Goal: Task Accomplishment & Management: Use online tool/utility

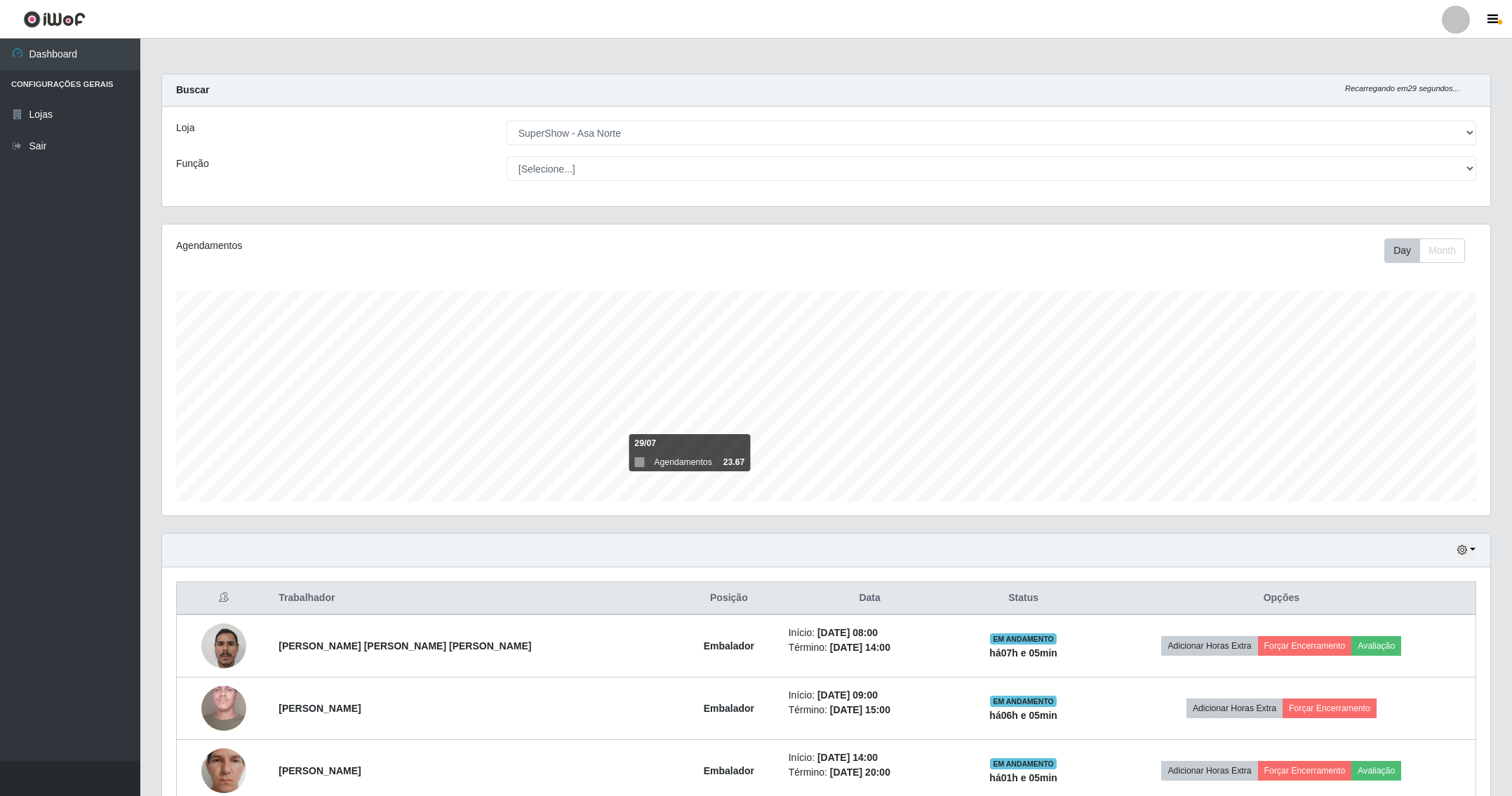
select select "71"
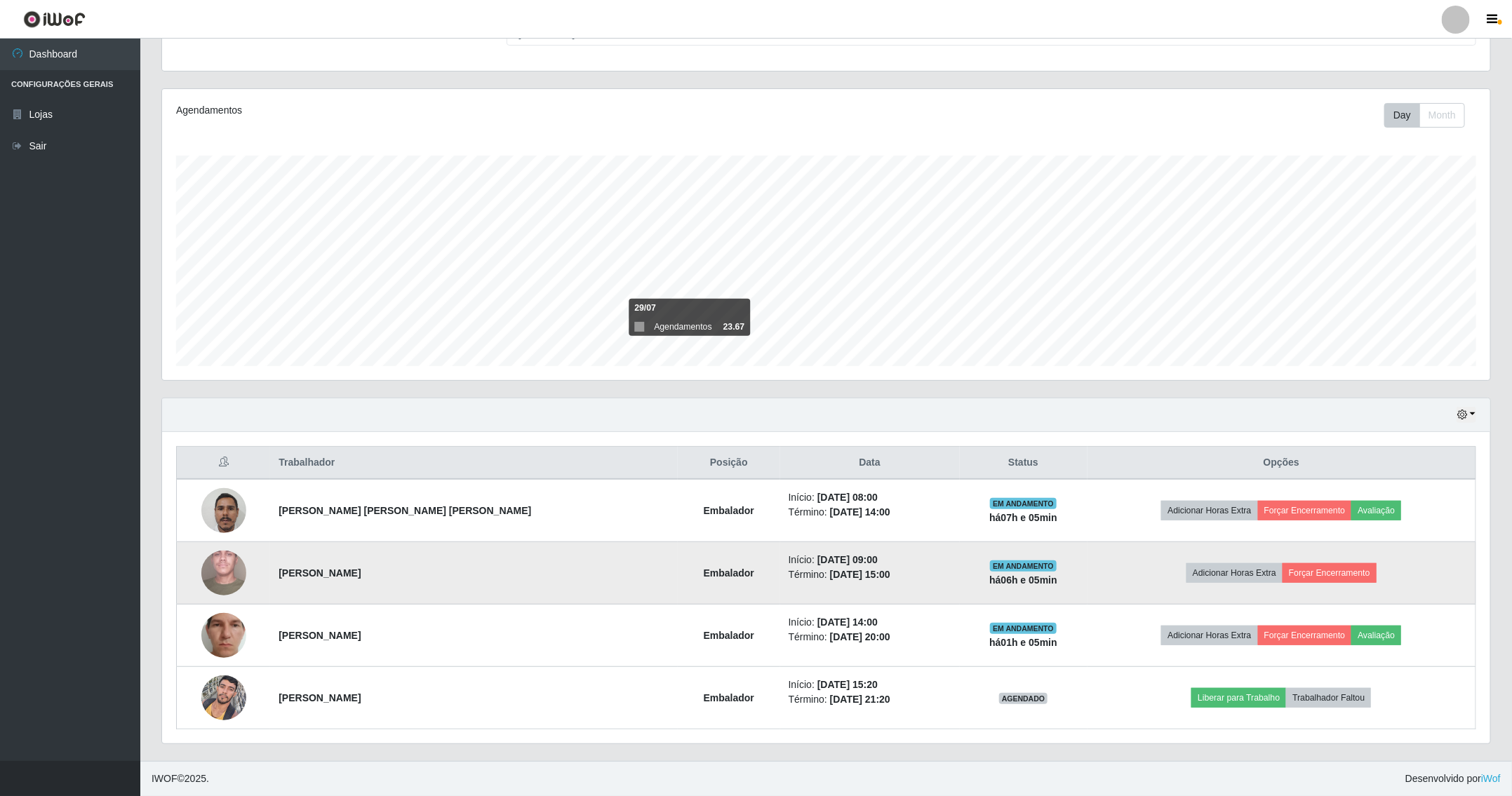
scroll to position [292, 1327]
click at [1335, 571] on button "Forçar Encerramento" at bounding box center [1329, 572] width 94 height 20
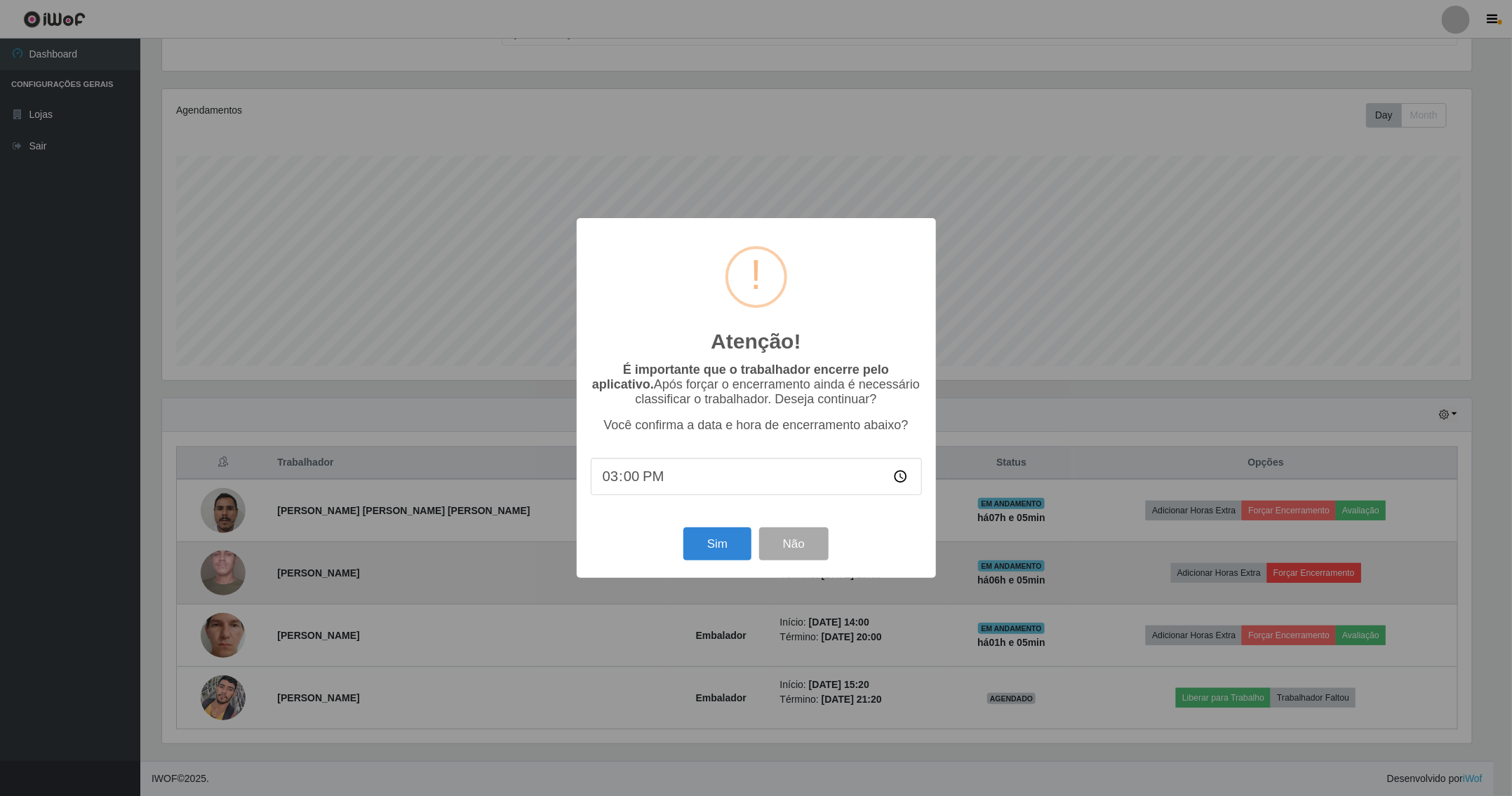
scroll to position [292, 1313]
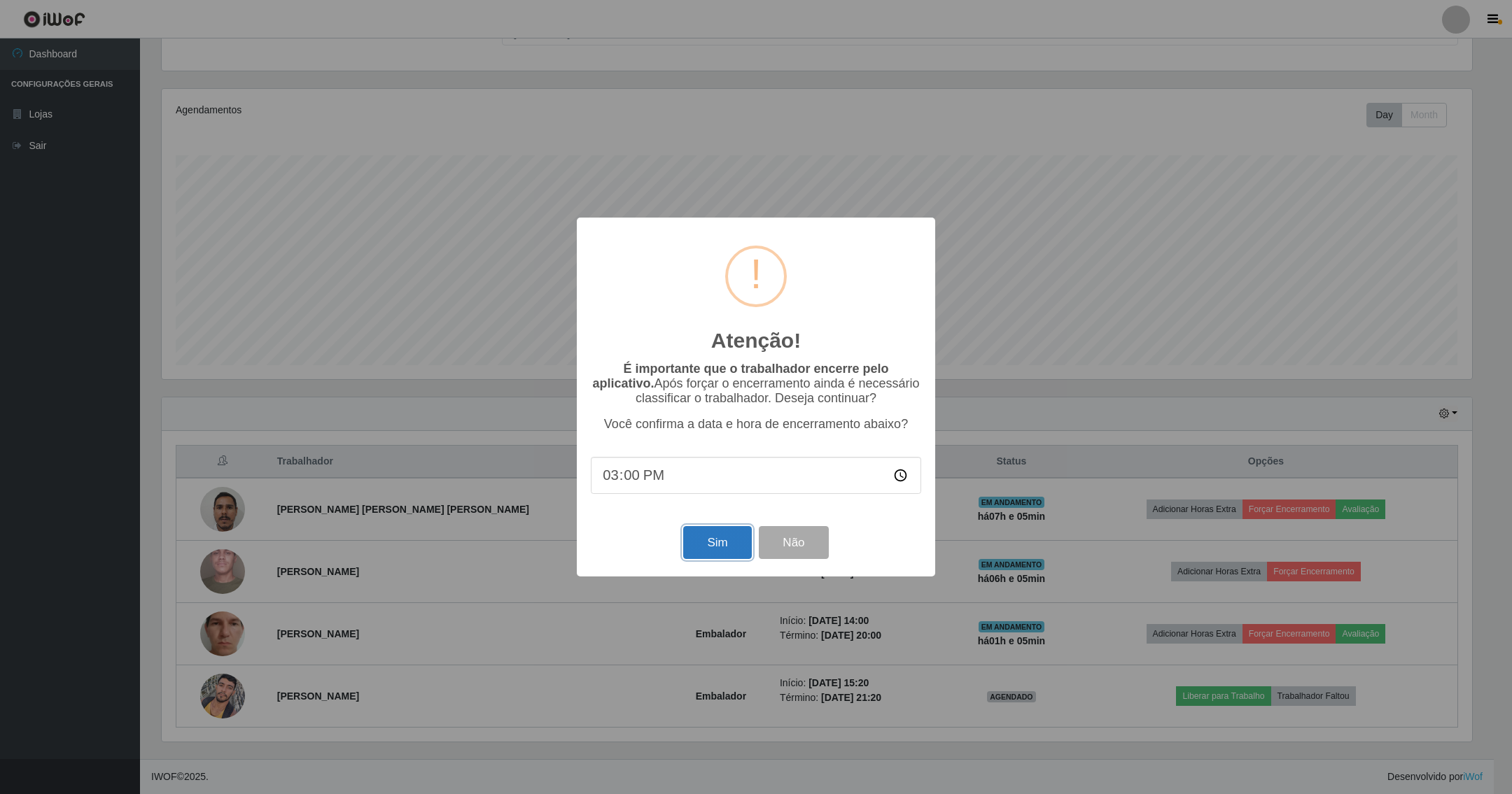
click at [703, 542] on button "Sim" at bounding box center [717, 543] width 68 height 33
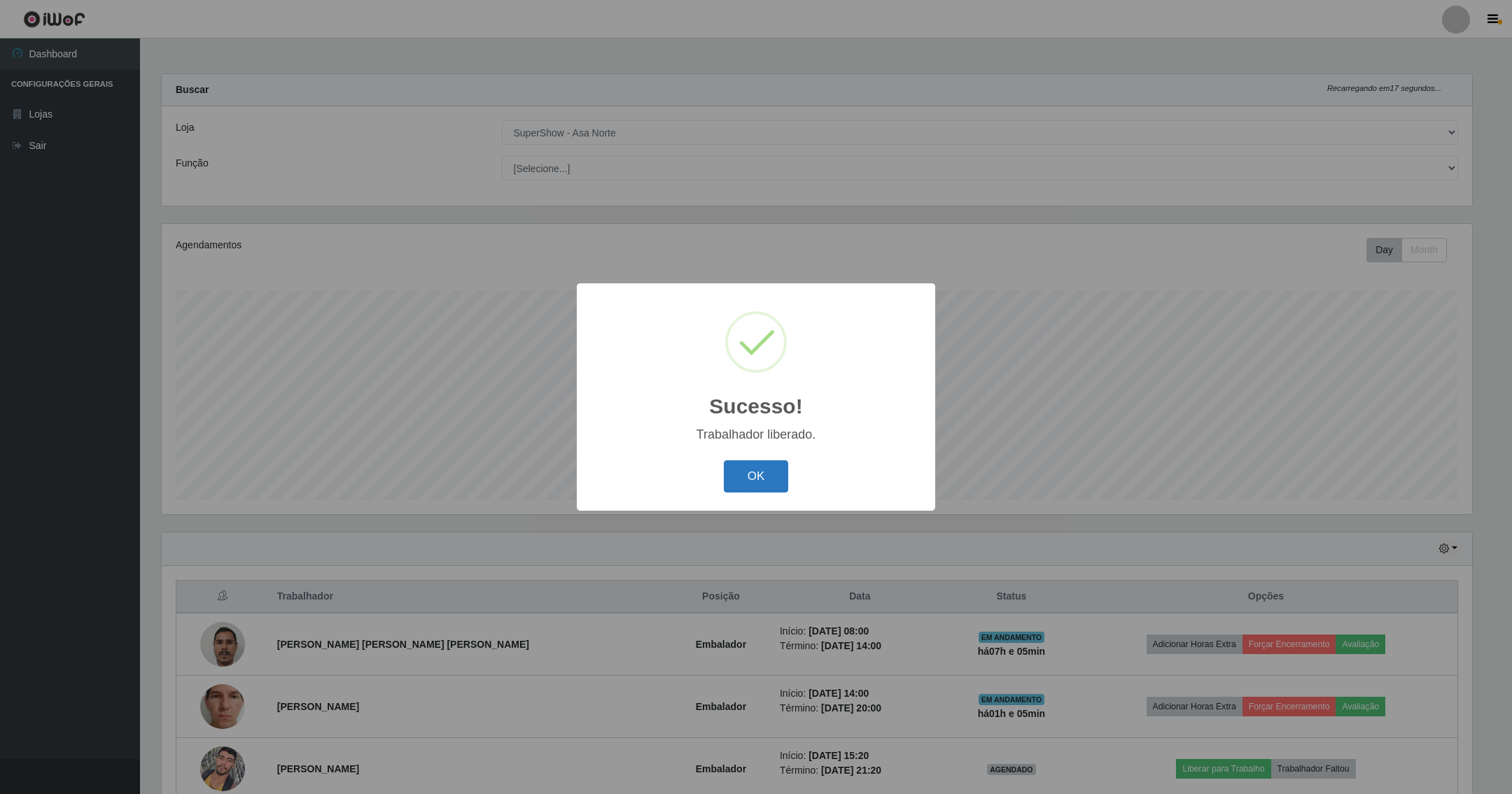
click at [757, 467] on button "OK" at bounding box center [756, 476] width 65 height 33
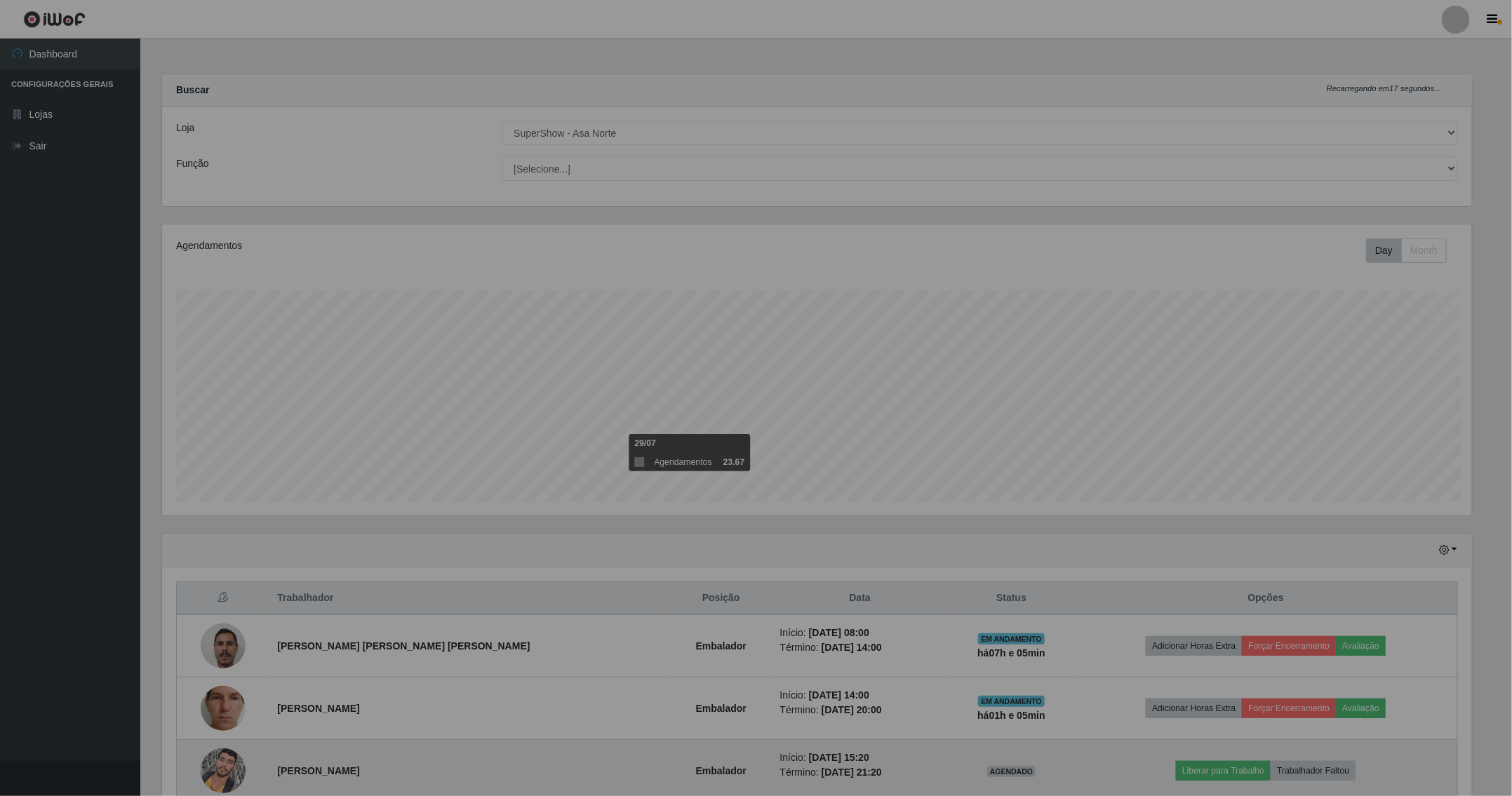
scroll to position [292, 1327]
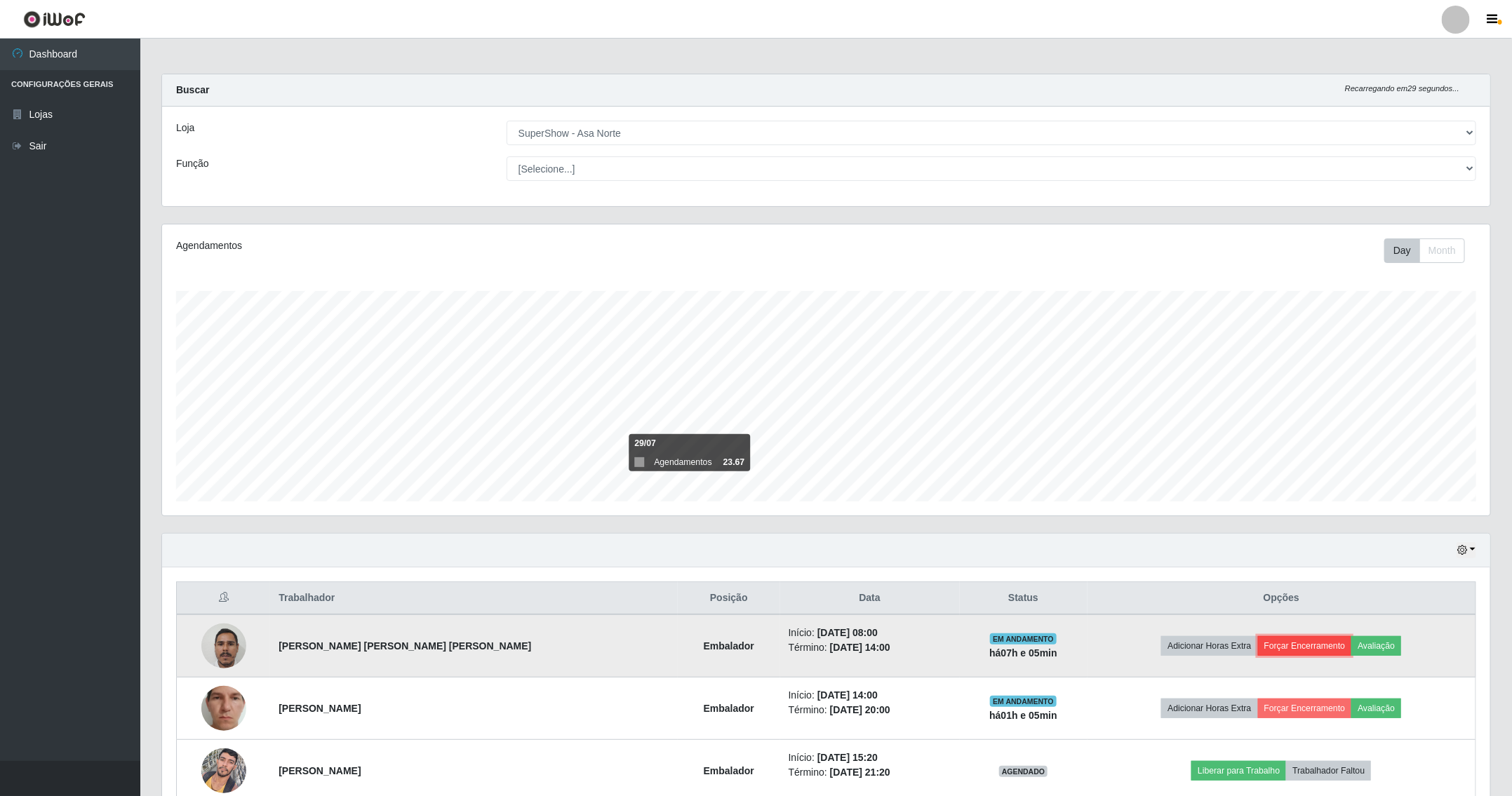
click at [1289, 650] on button "Forçar Encerramento" at bounding box center [1304, 646] width 94 height 20
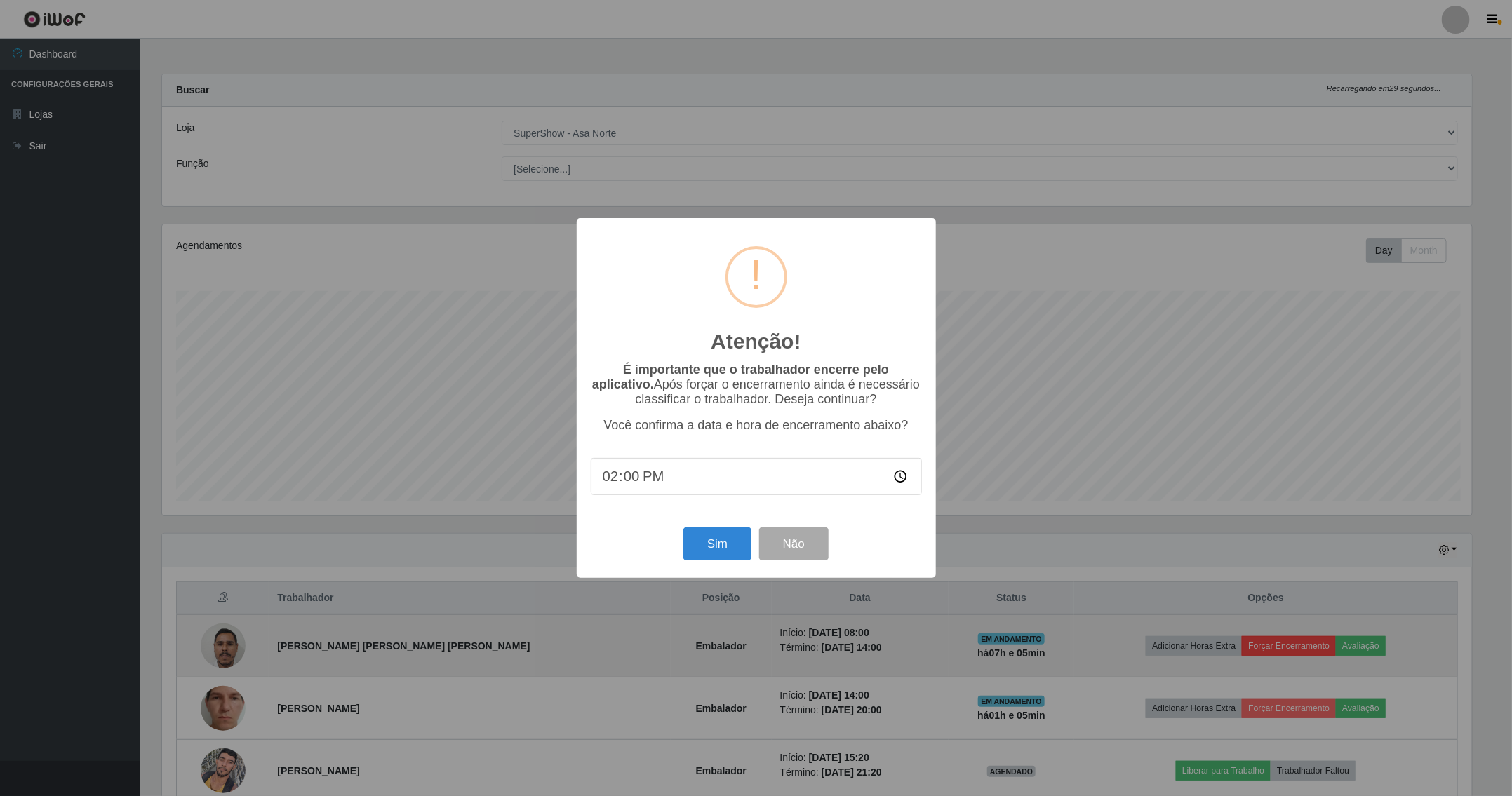
scroll to position [292, 1313]
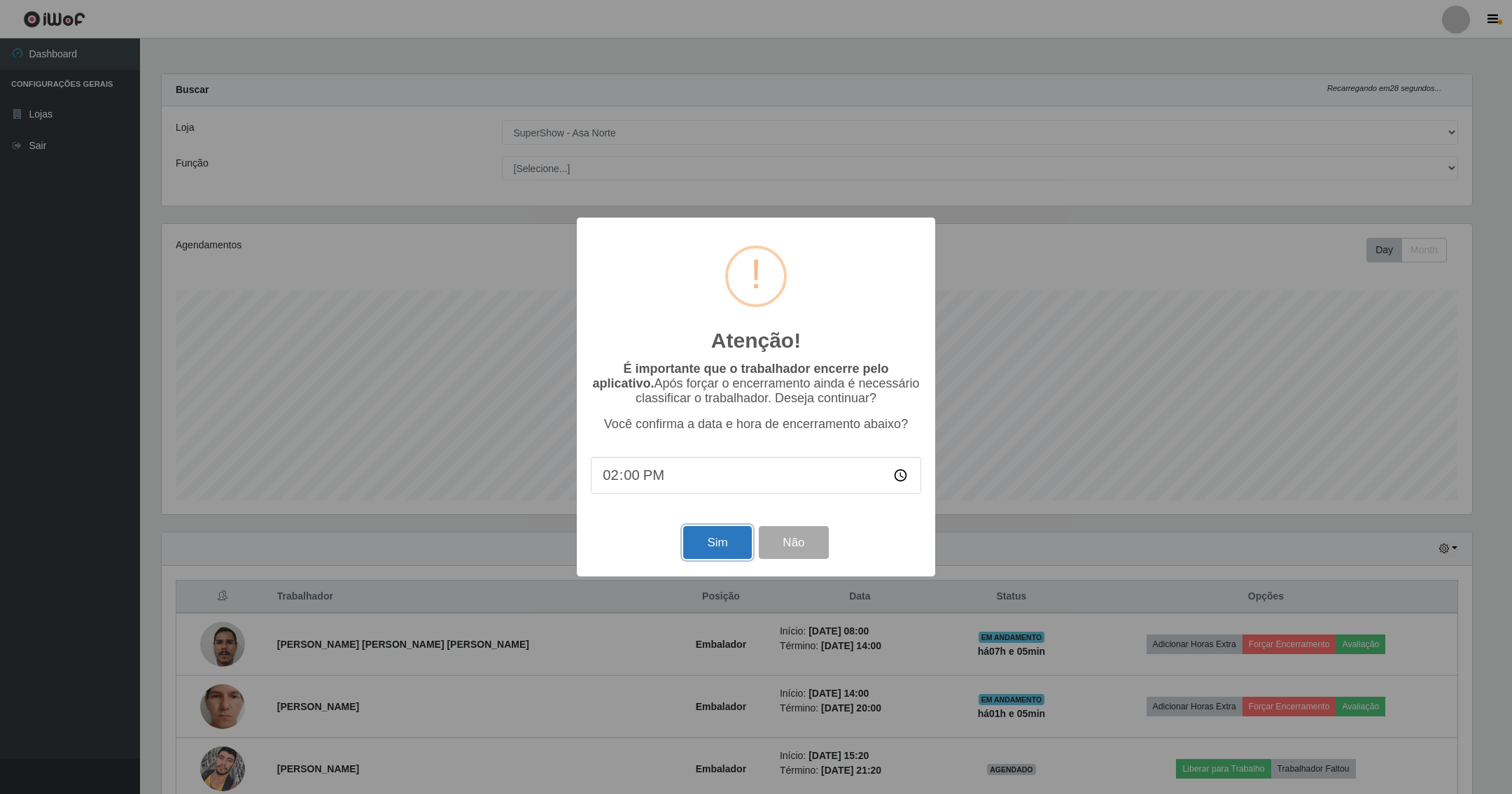
click at [717, 535] on button "Sim" at bounding box center [717, 543] width 68 height 33
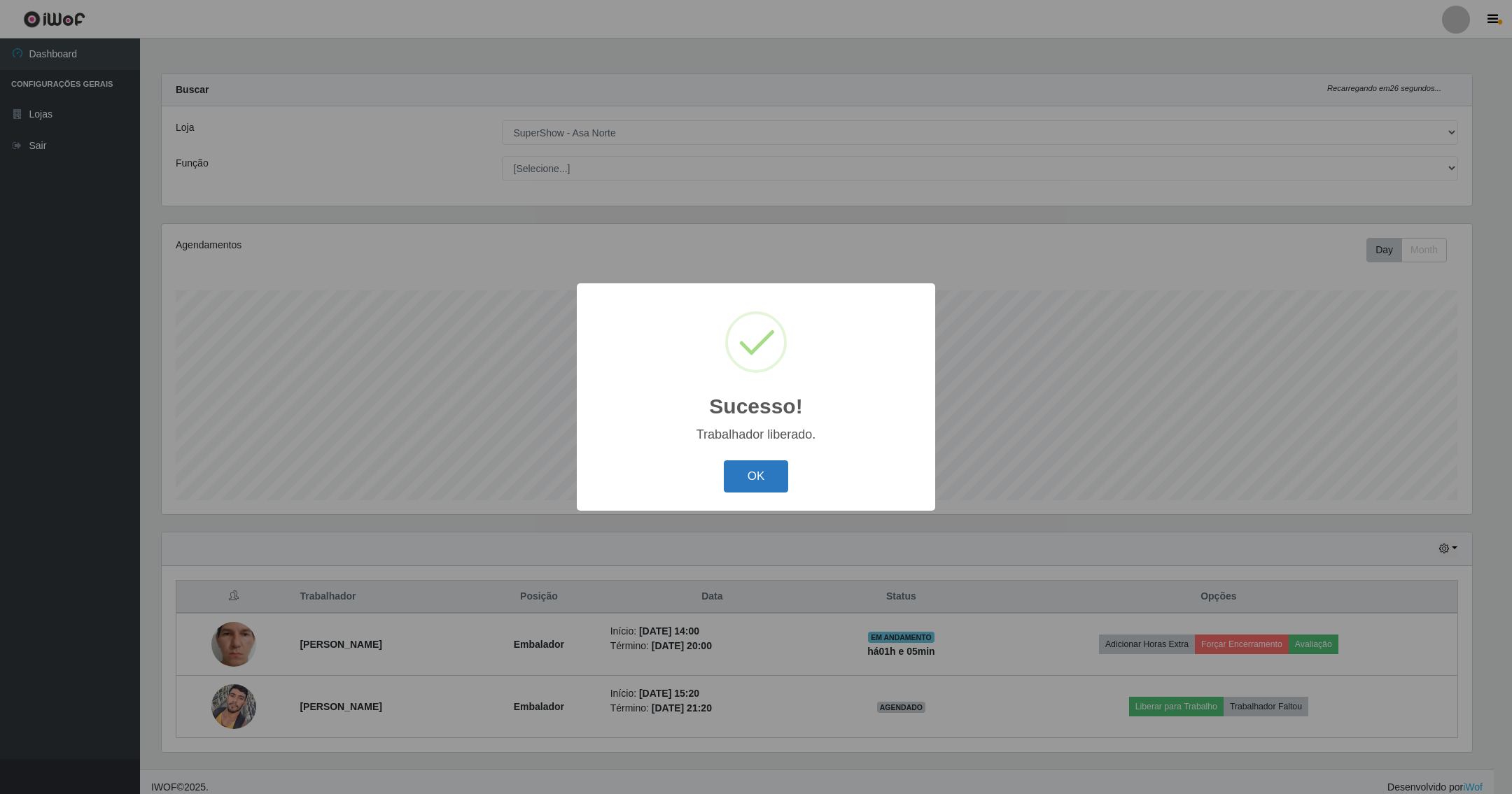
click at [771, 469] on button "OK" at bounding box center [756, 476] width 65 height 33
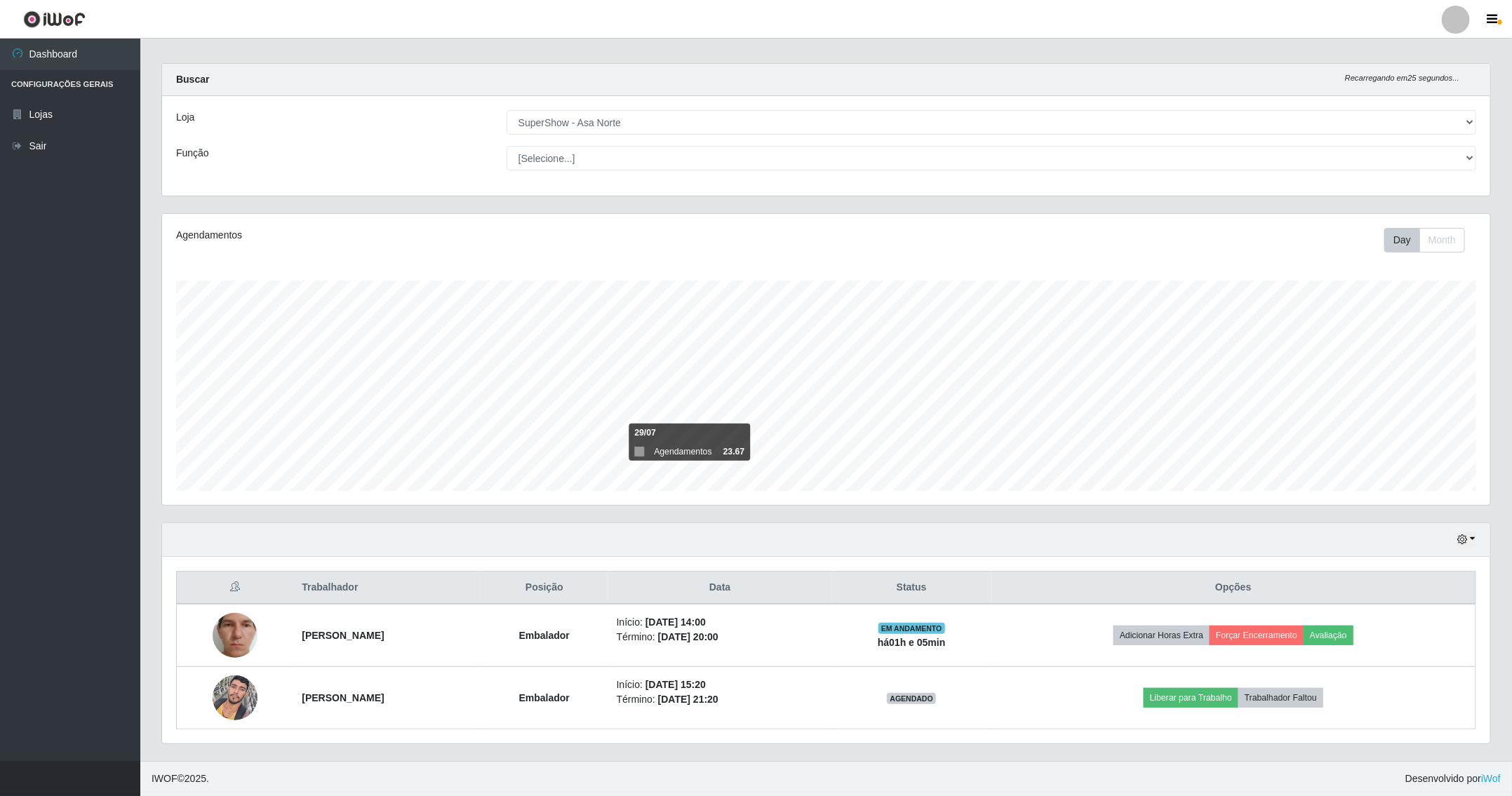
scroll to position [15, 0]
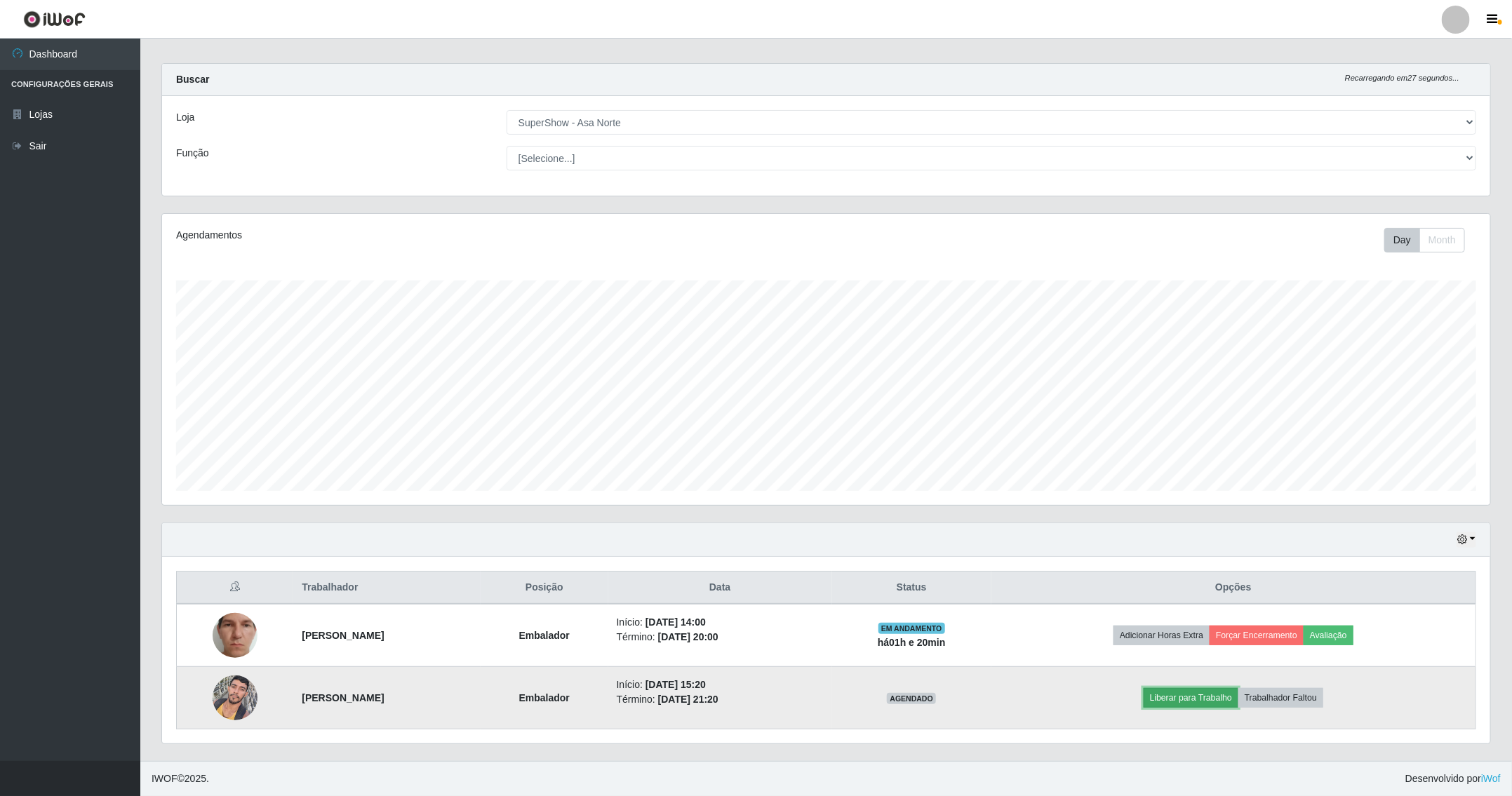
click at [1232, 699] on button "Liberar para Trabalho" at bounding box center [1191, 698] width 95 height 20
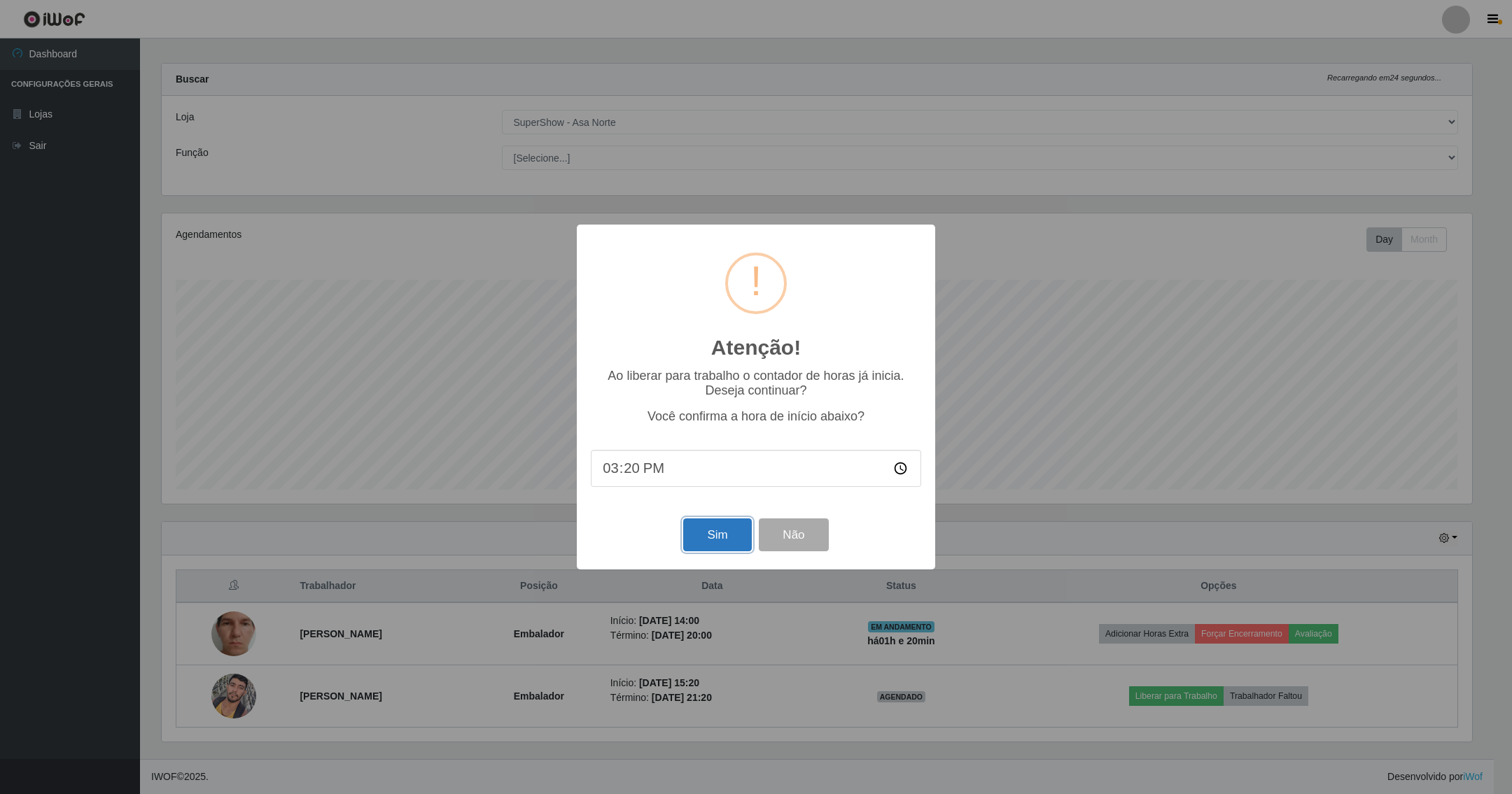
click at [713, 534] on button "Sim" at bounding box center [717, 534] width 68 height 33
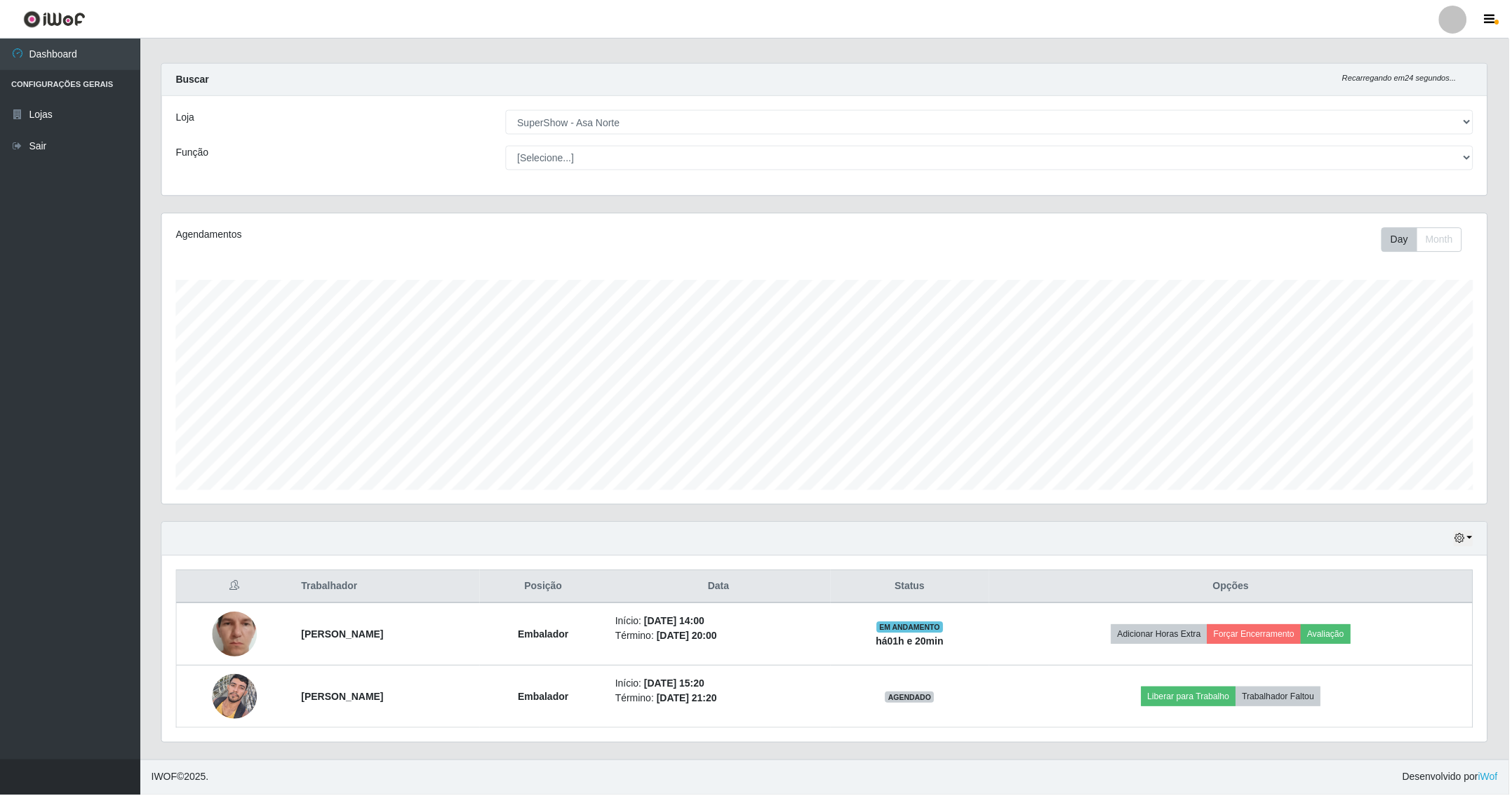
scroll to position [0, 0]
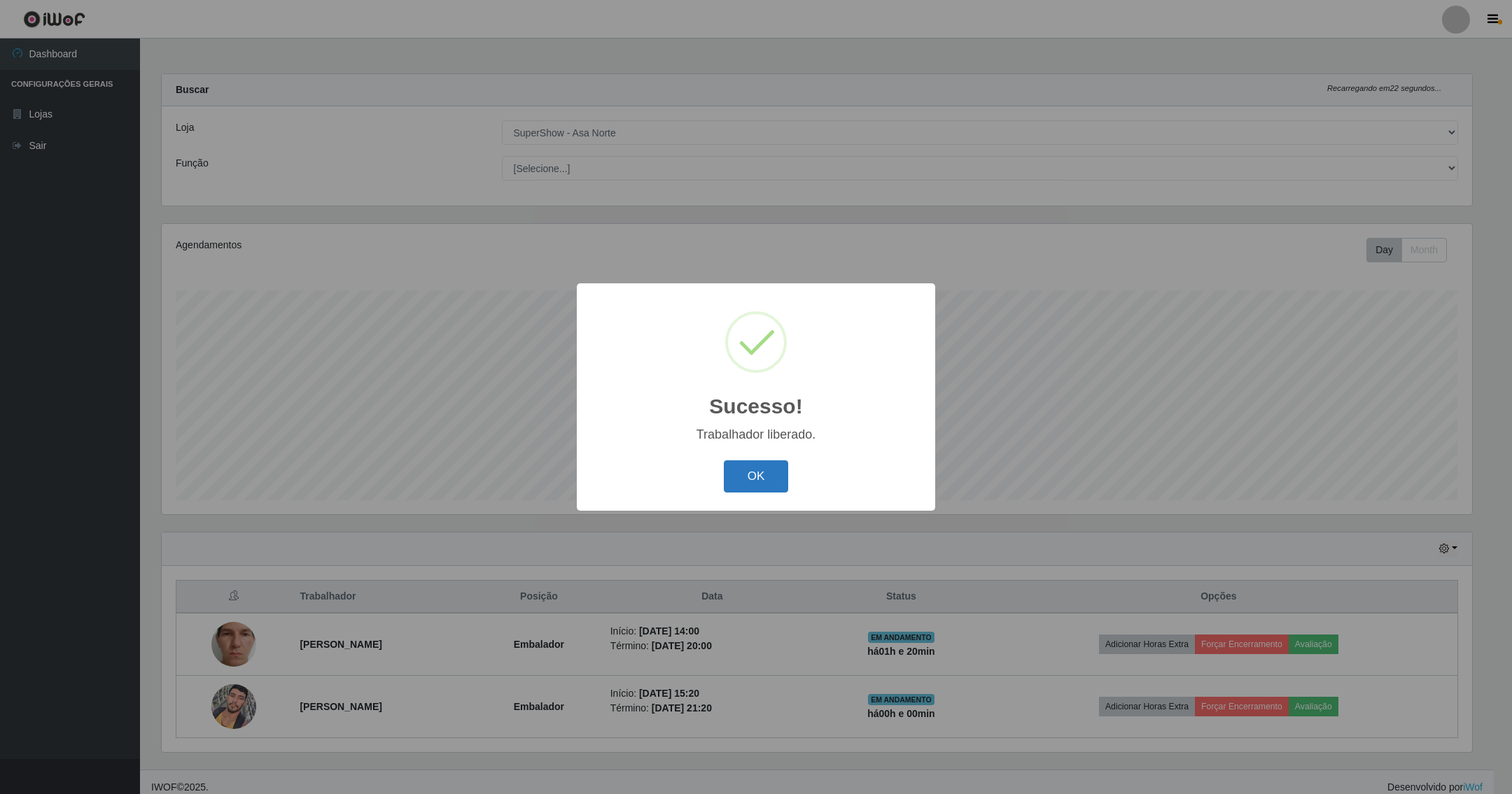
click at [765, 475] on button "OK" at bounding box center [756, 476] width 65 height 33
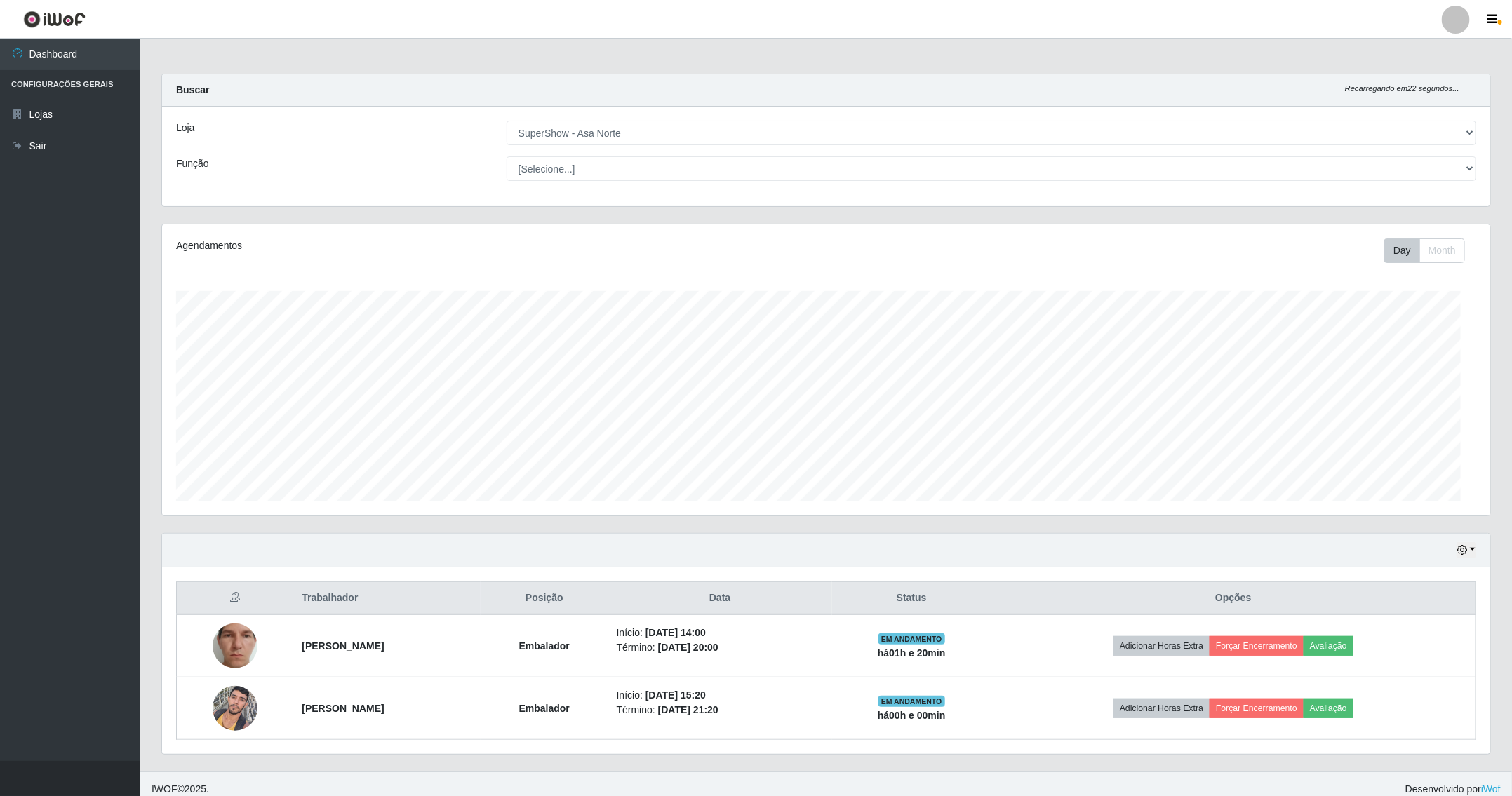
scroll to position [292, 1327]
